Goal: Information Seeking & Learning: Learn about a topic

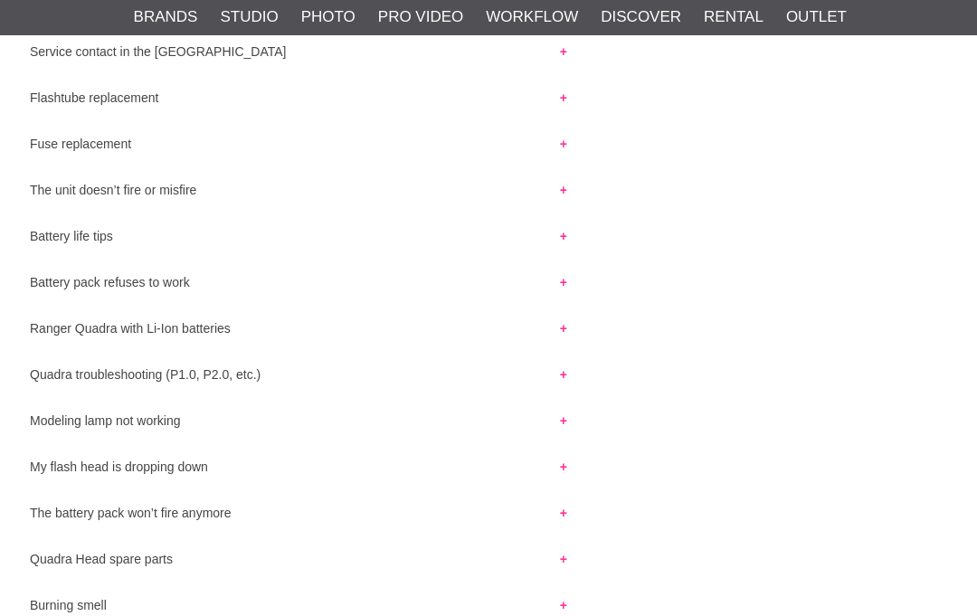
scroll to position [36, 0]
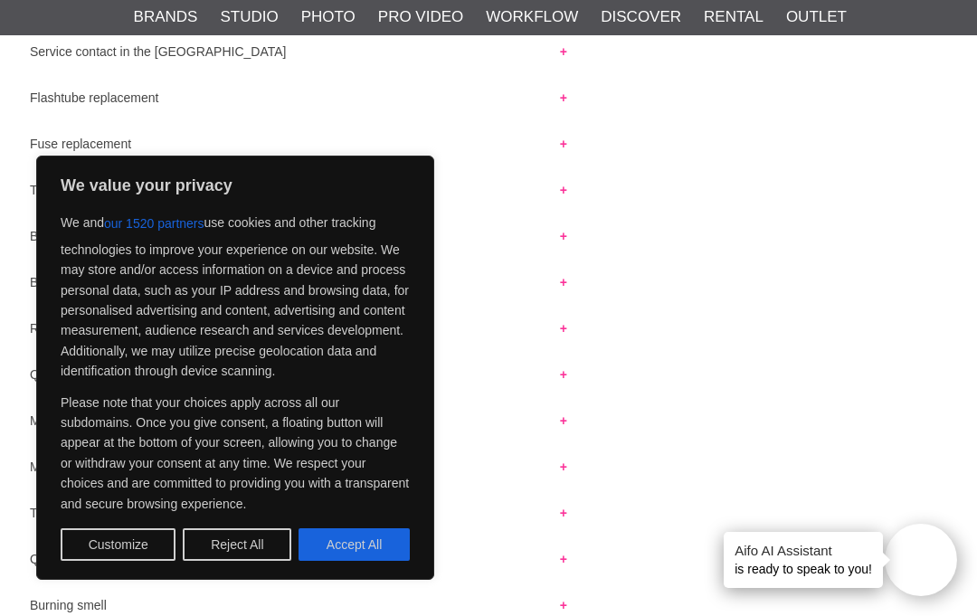
click at [254, 553] on button "Reject All" at bounding box center [237, 544] width 109 height 33
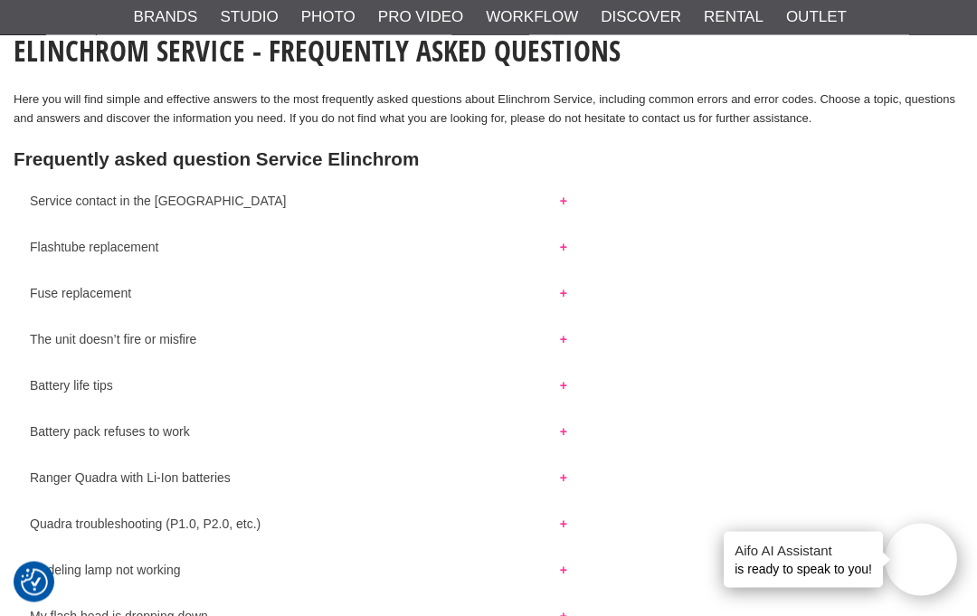
scroll to position [169, 0]
click at [77, 430] on button "Battery pack refuses to work" at bounding box center [299, 427] width 570 height 24
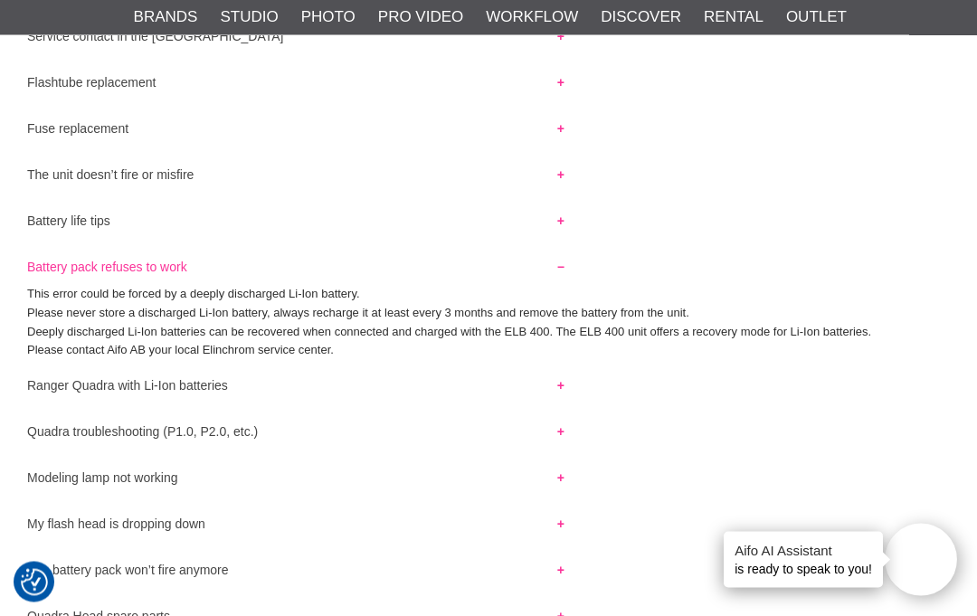
scroll to position [334, 3]
click at [78, 439] on button "Quadra troubleshooting (P1.0, P2.0, etc.)" at bounding box center [296, 427] width 570 height 24
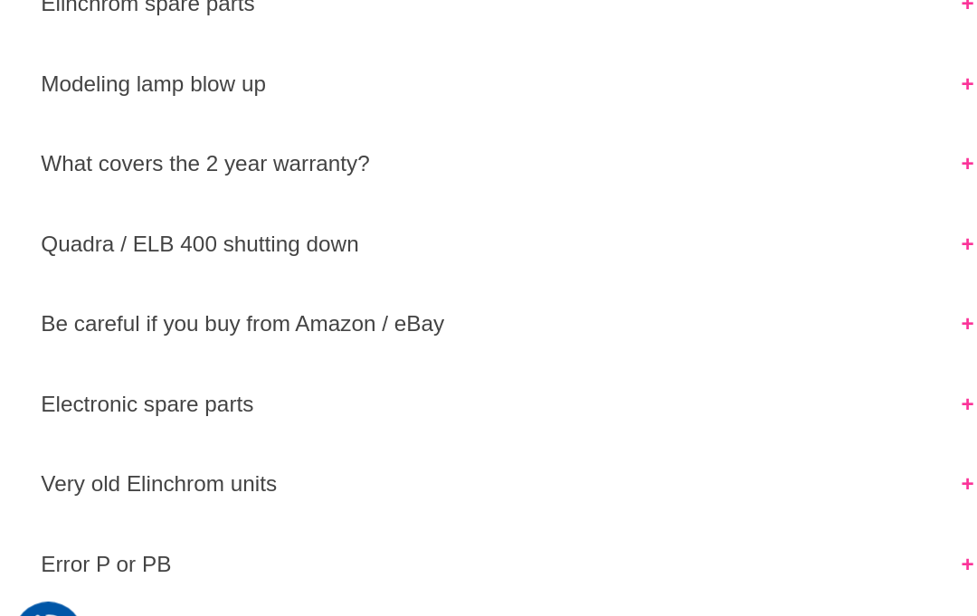
scroll to position [1000, 0]
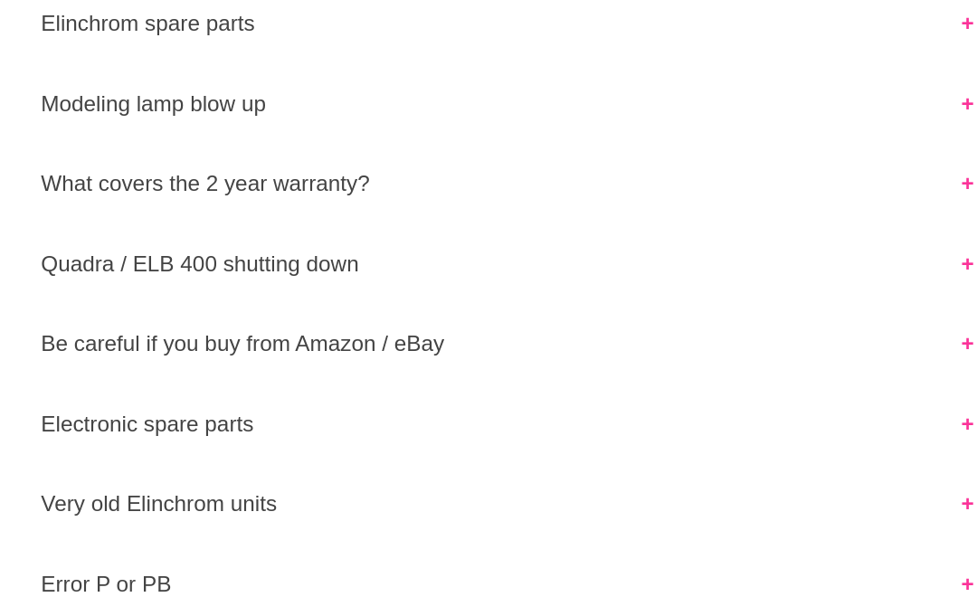
click at [46, 386] on button "Be careful if you buy from Amazon / eBay" at bounding box center [299, 398] width 570 height 24
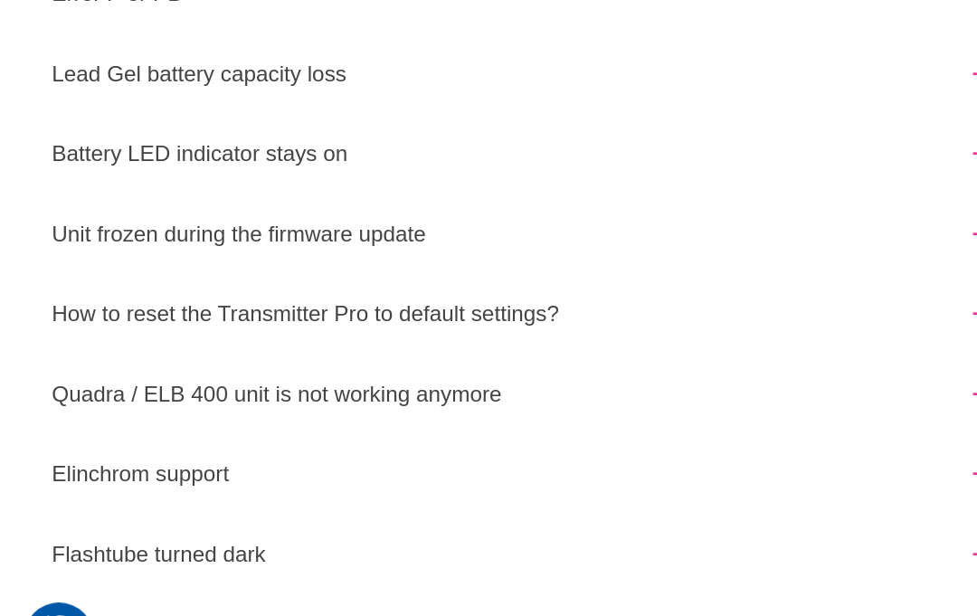
scroll to position [1404, 0]
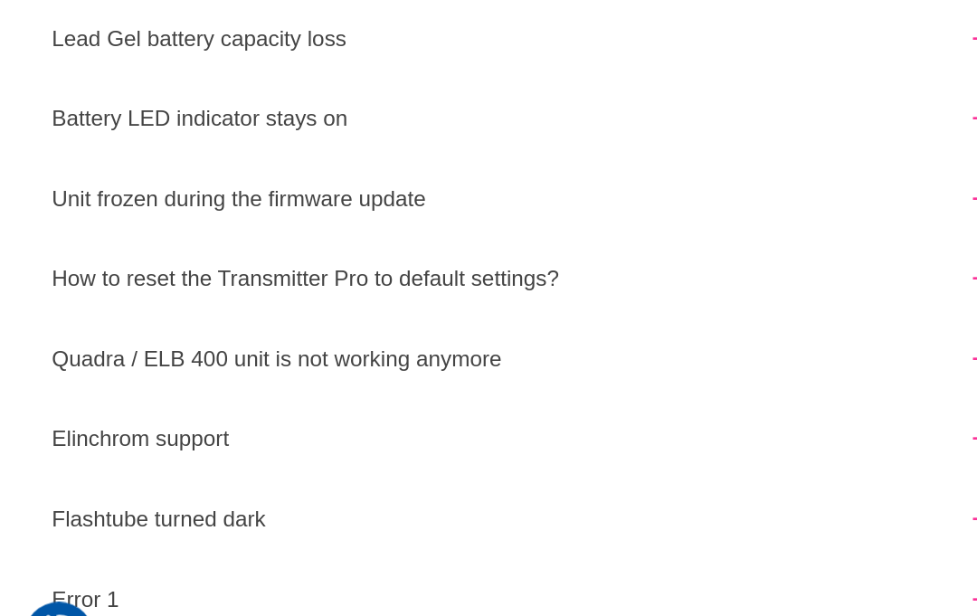
click at [68, 405] on button "Quadra / ELB 400 unit is not working anymore" at bounding box center [299, 417] width 570 height 24
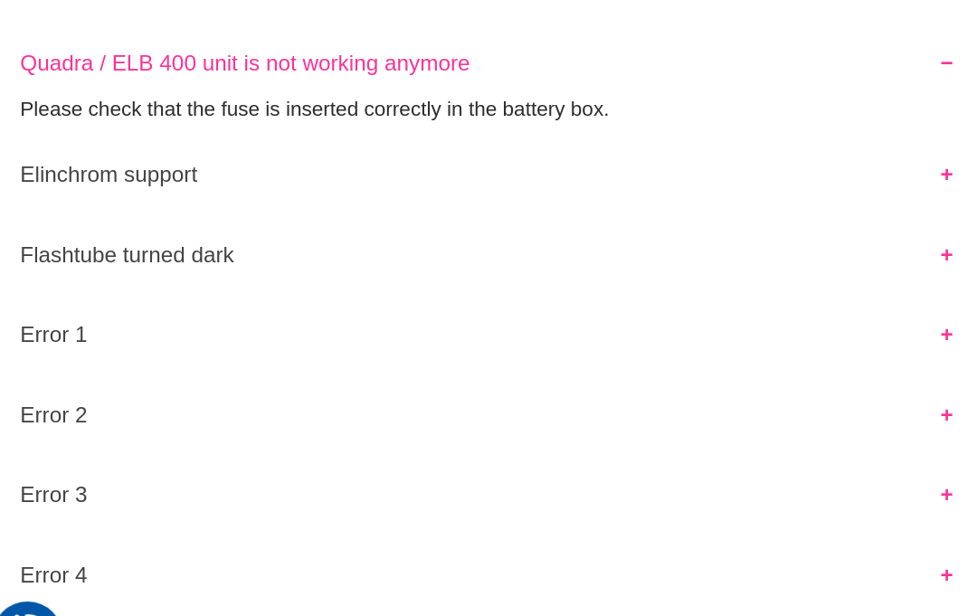
scroll to position [1606, 0]
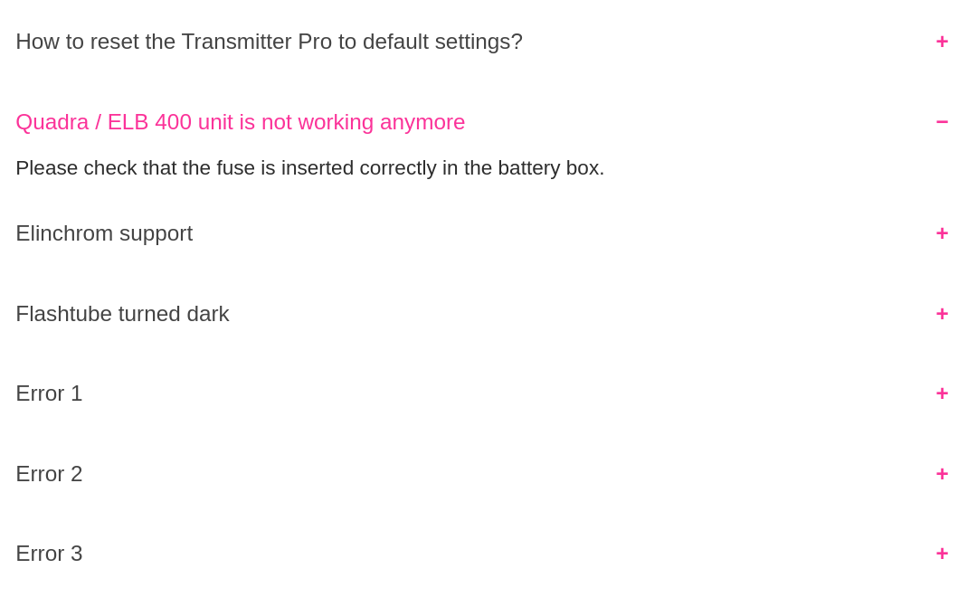
click at [56, 267] on button "Elinchrom support" at bounding box center [299, 279] width 570 height 24
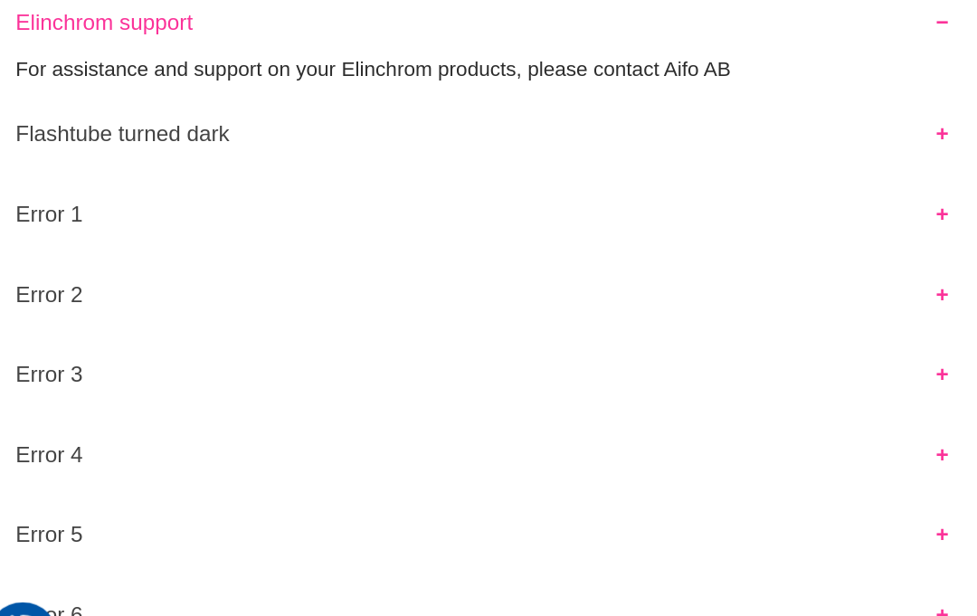
scroll to position [1661, 0]
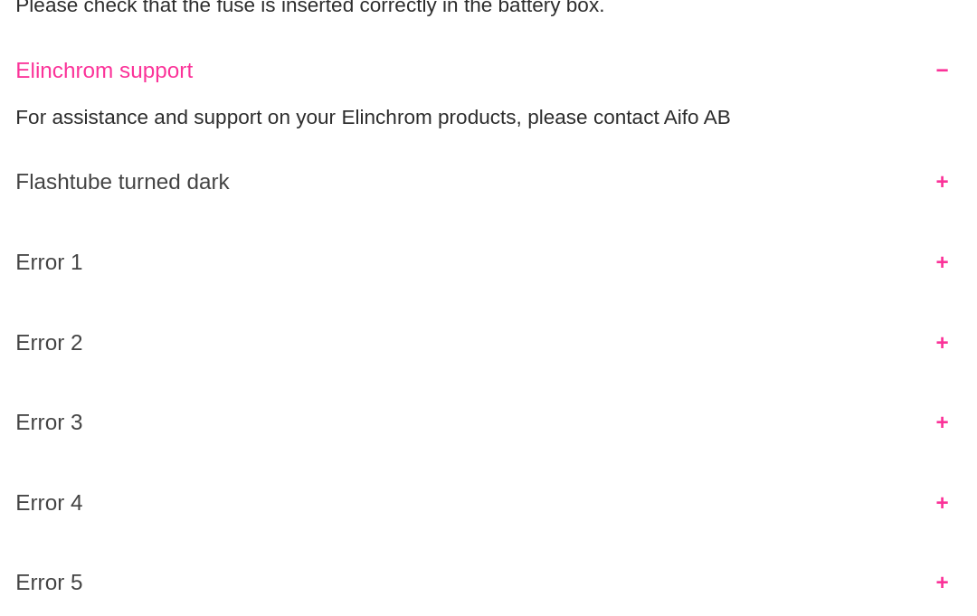
click at [24, 322] on button "Error 1" at bounding box center [299, 334] width 570 height 24
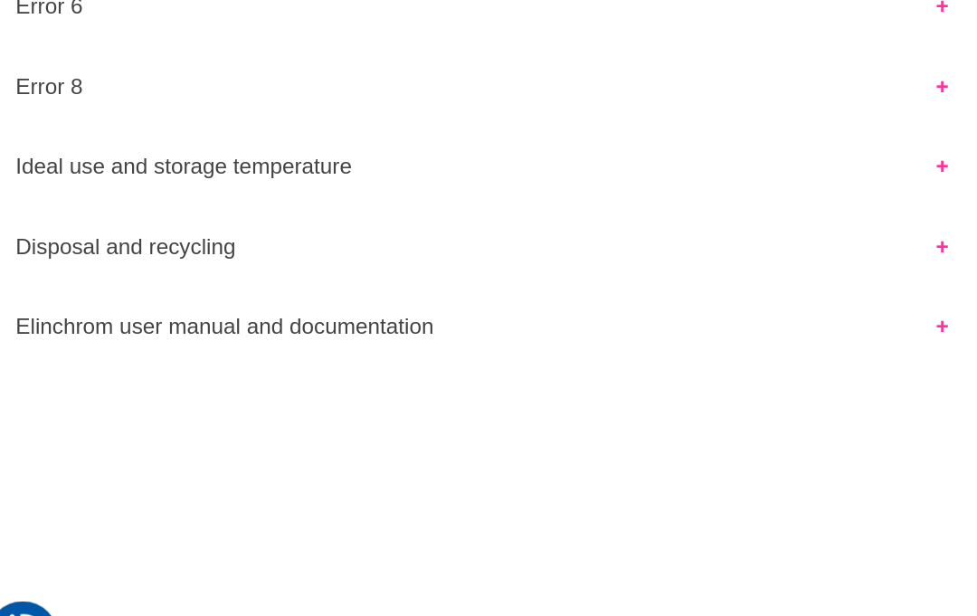
scroll to position [2049, 0]
click at [47, 386] on button "Elinchrom user manual and documentation" at bounding box center [299, 398] width 570 height 24
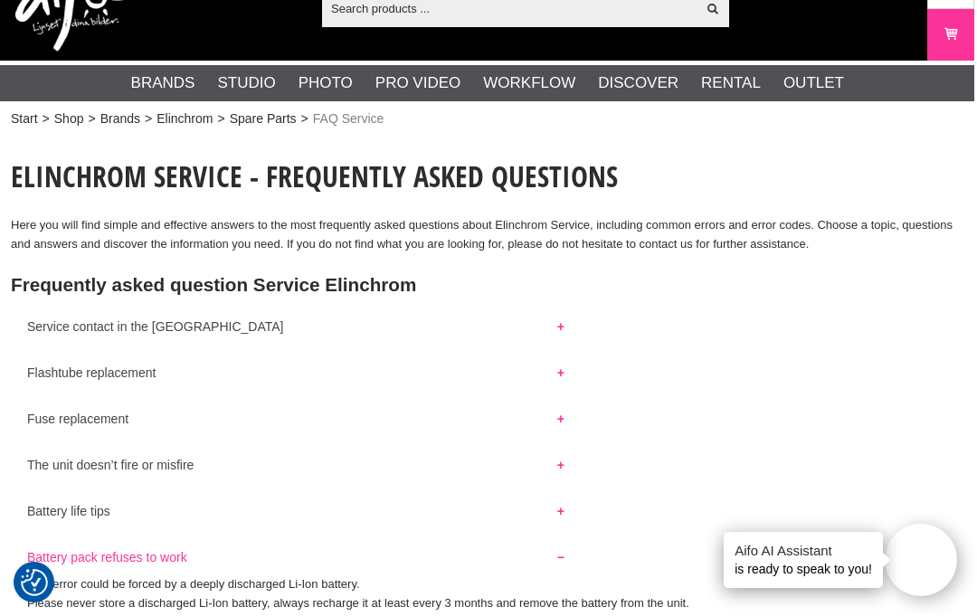
scroll to position [0, 3]
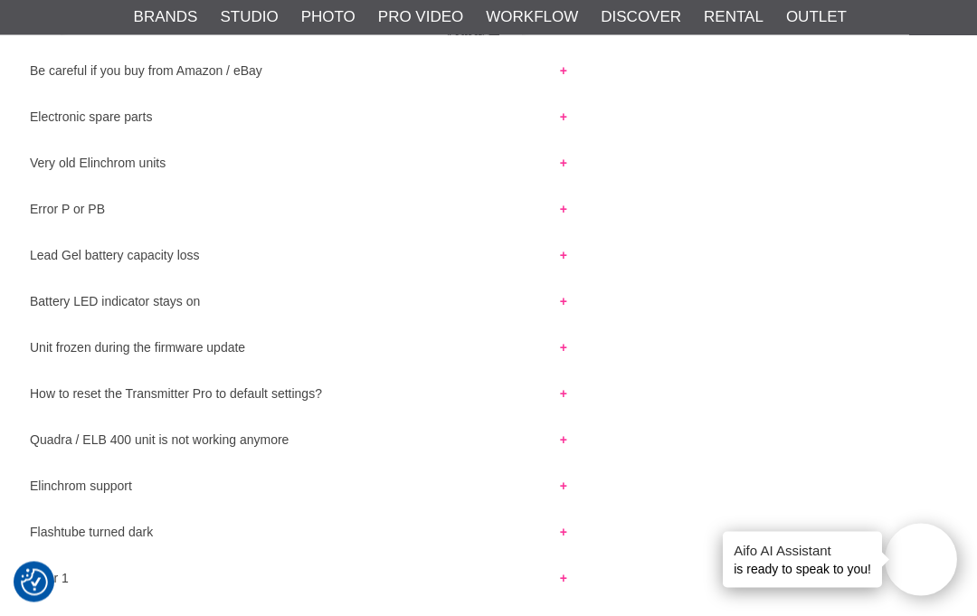
scroll to position [1225, 0]
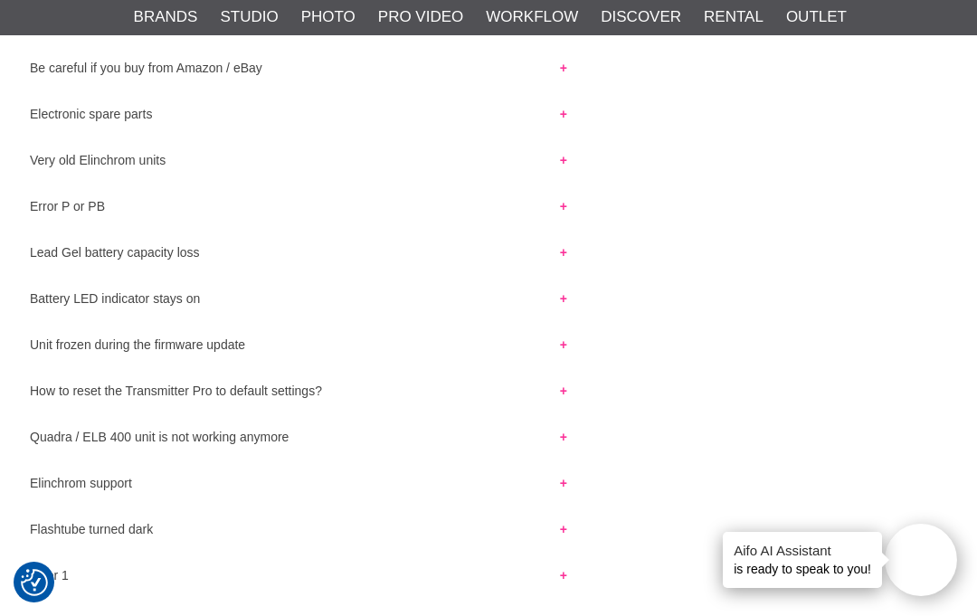
click at [69, 490] on button "Elinchrom support" at bounding box center [299, 479] width 570 height 24
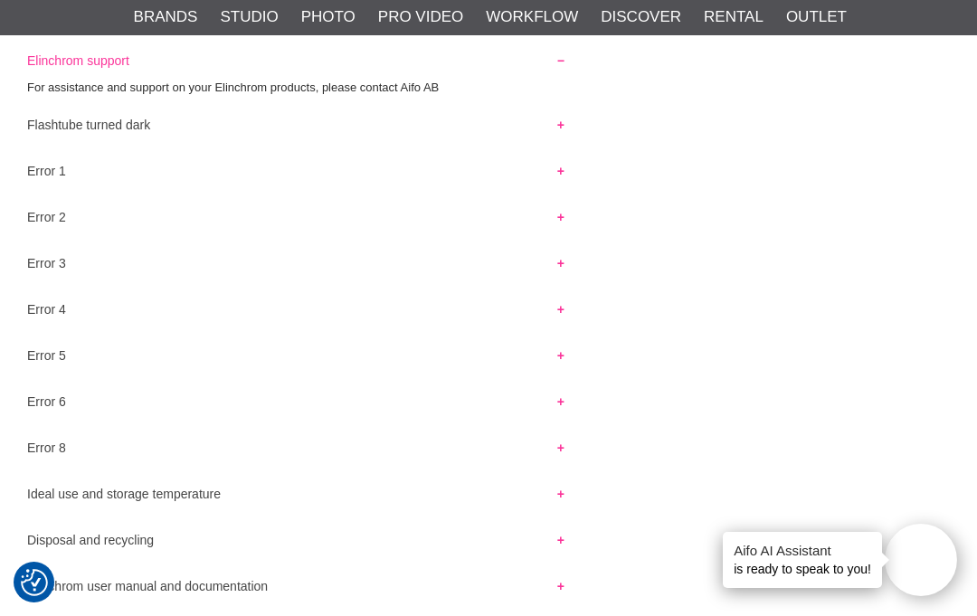
scroll to position [1691, 3]
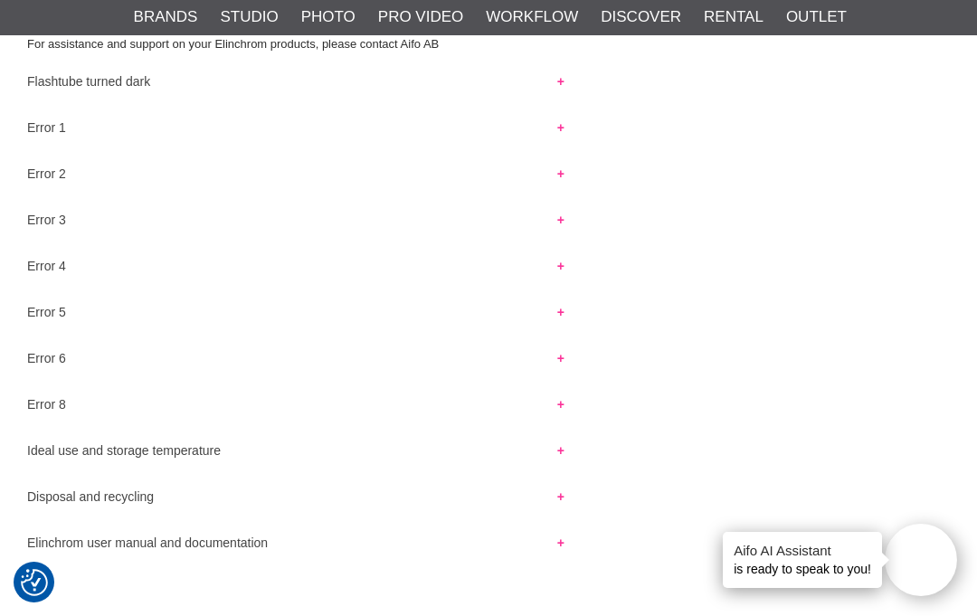
click at [88, 550] on button "Elinchrom user manual and documentation" at bounding box center [296, 539] width 570 height 24
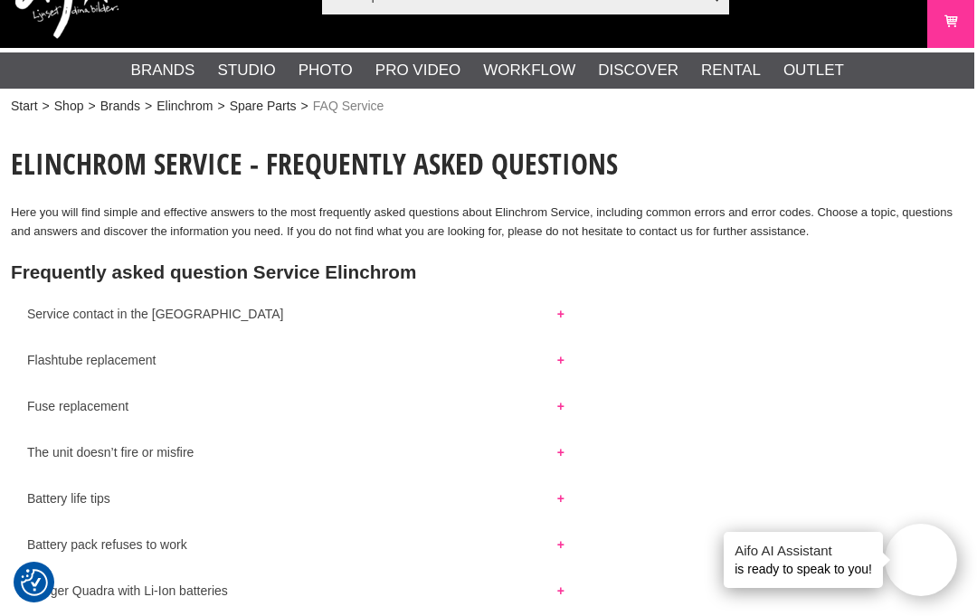
scroll to position [0, 3]
